Goal: Check status: Check status

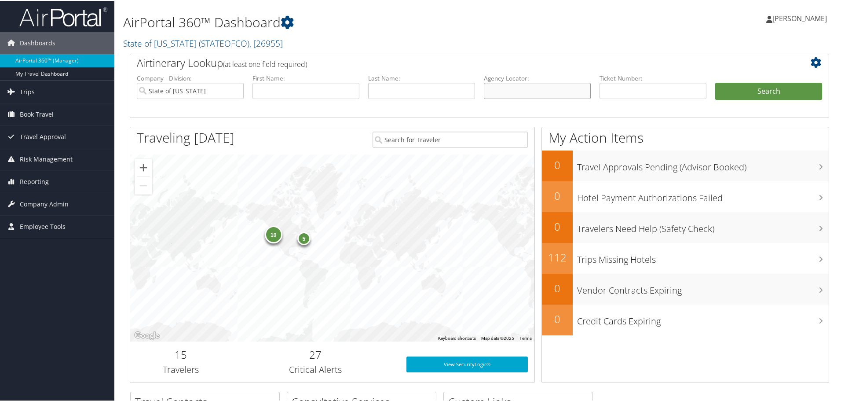
click at [522, 93] on input "text" at bounding box center [537, 90] width 107 height 16
click at [595, 89] on li "Ticket Number:" at bounding box center [653, 93] width 116 height 41
click at [611, 84] on input "text" at bounding box center [653, 90] width 107 height 16
click at [622, 92] on input "text" at bounding box center [653, 90] width 107 height 16
paste input "8900897883045"
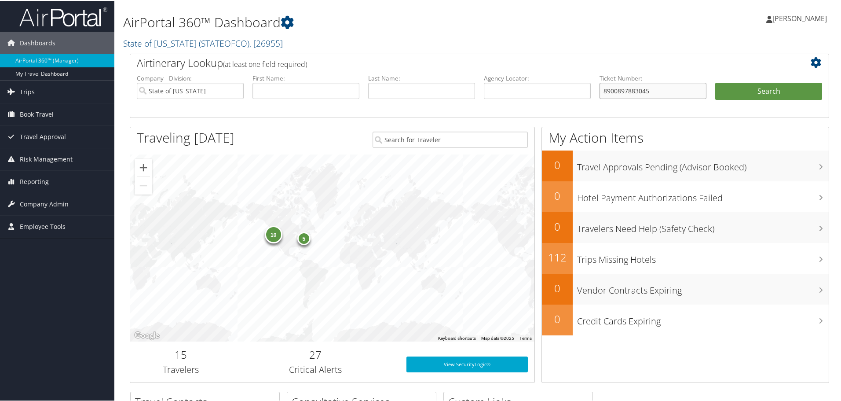
type input "8900897883045"
click at [715, 82] on button "Search" at bounding box center [768, 91] width 107 height 18
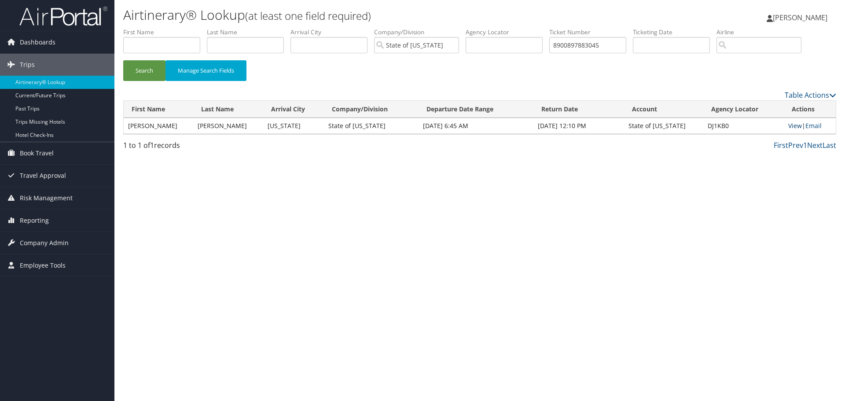
click at [790, 126] on link "View" at bounding box center [795, 125] width 14 height 8
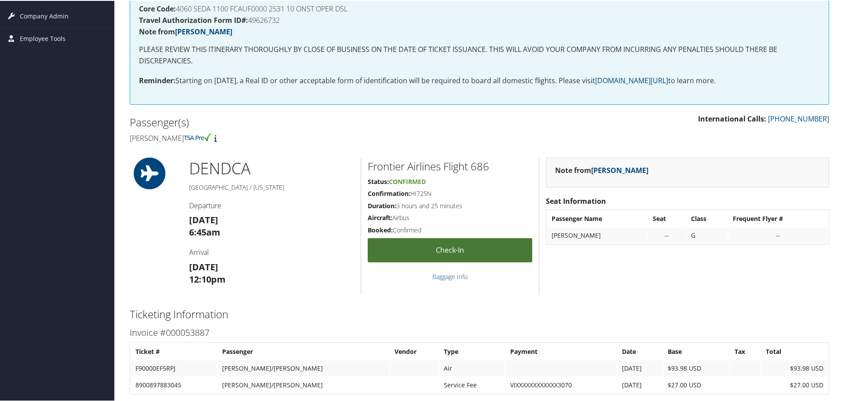
scroll to position [147, 0]
